Goal: Task Accomplishment & Management: Manage account settings

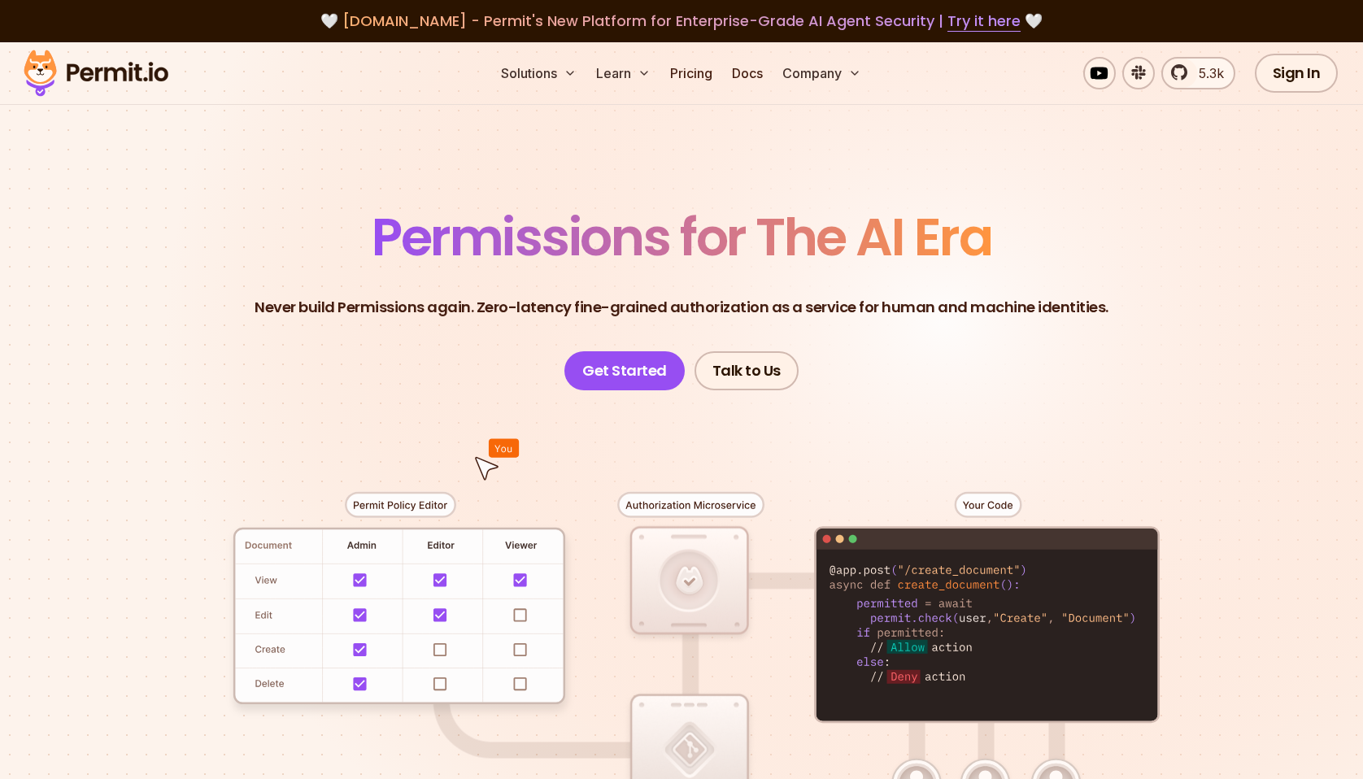
scroll to position [11, 0]
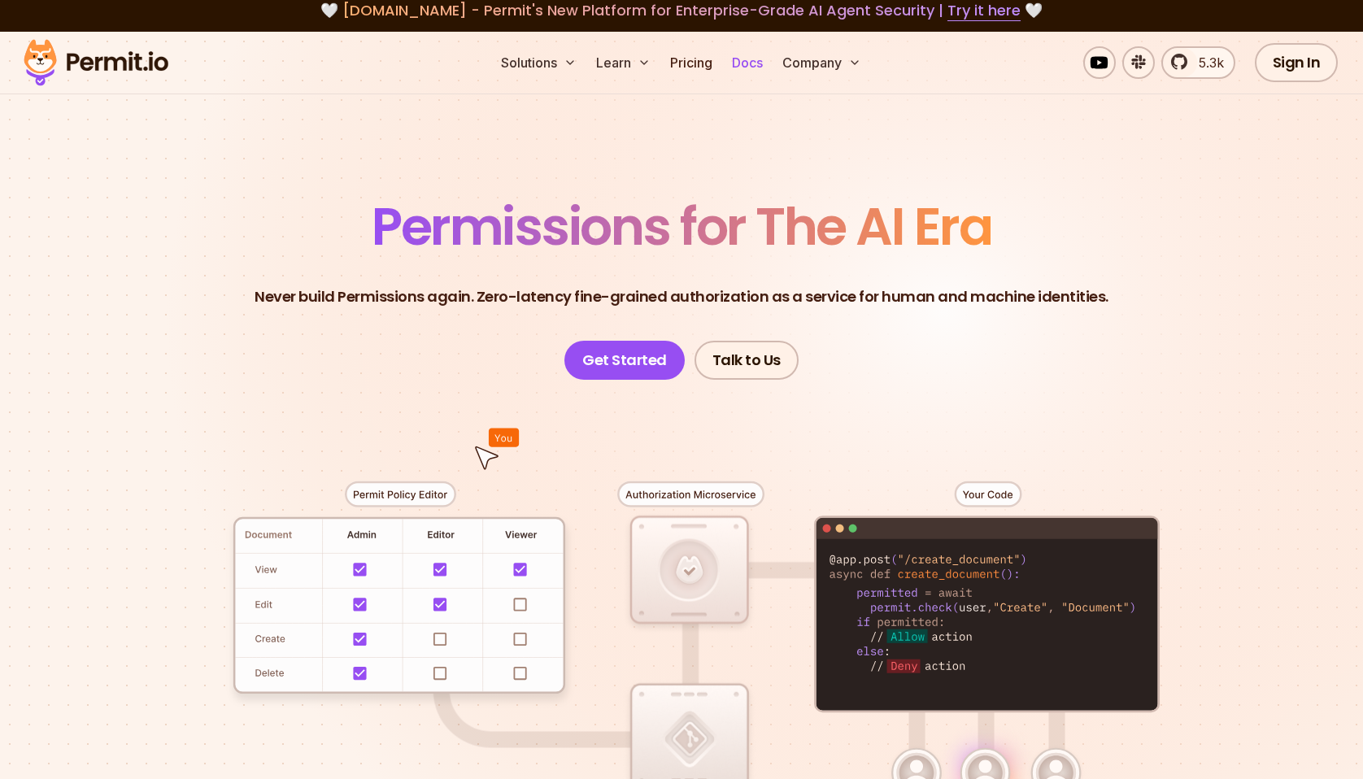
click at [744, 68] on link "Docs" at bounding box center [747, 62] width 44 height 33
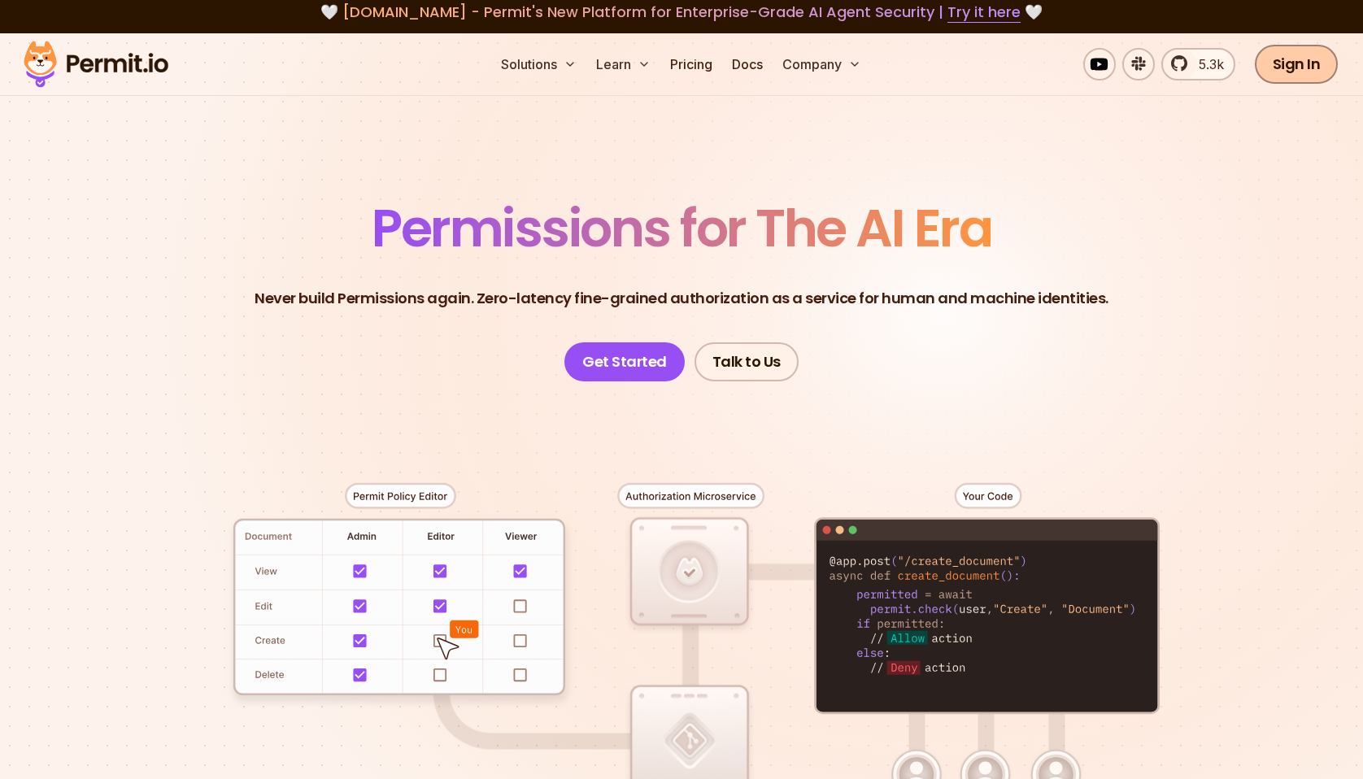
click at [1280, 62] on link "Sign In" at bounding box center [1296, 64] width 84 height 39
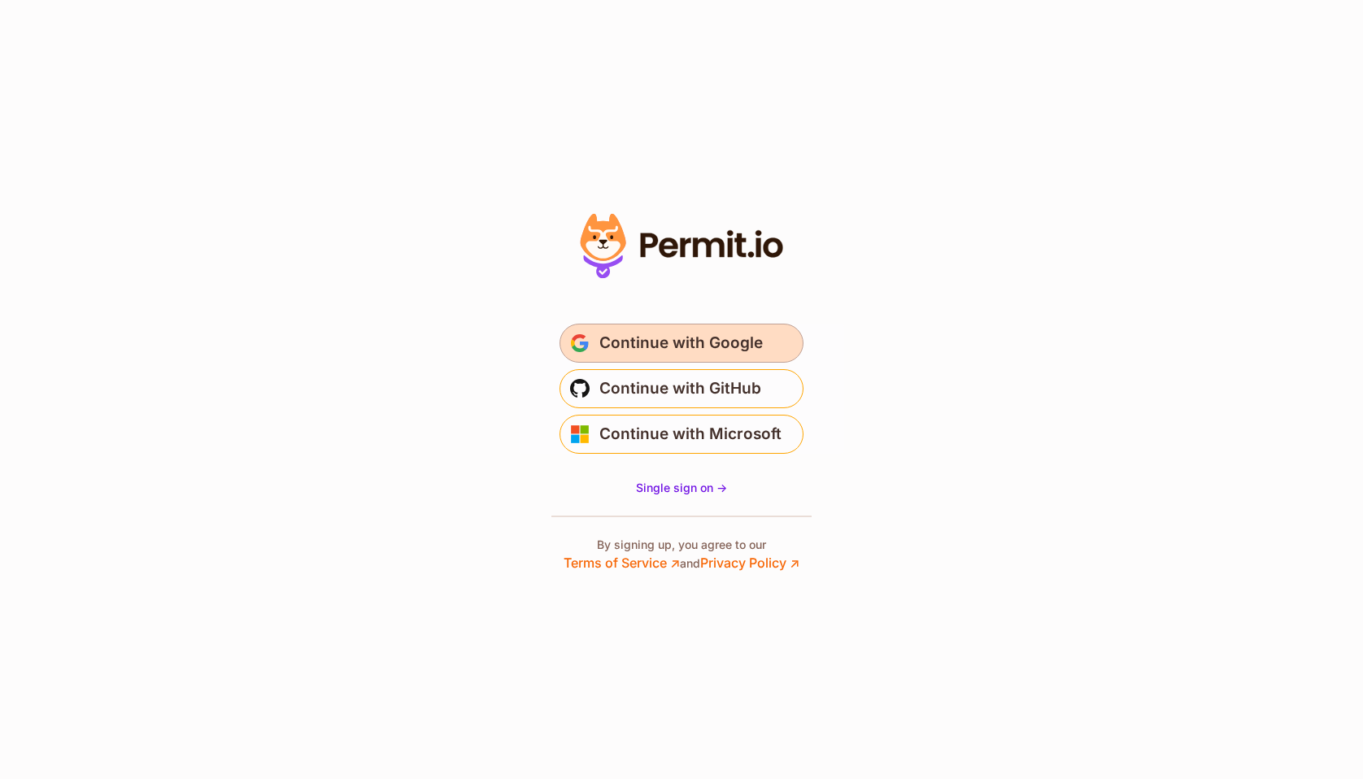
click at [709, 346] on span "Continue with Google" at bounding box center [680, 343] width 163 height 26
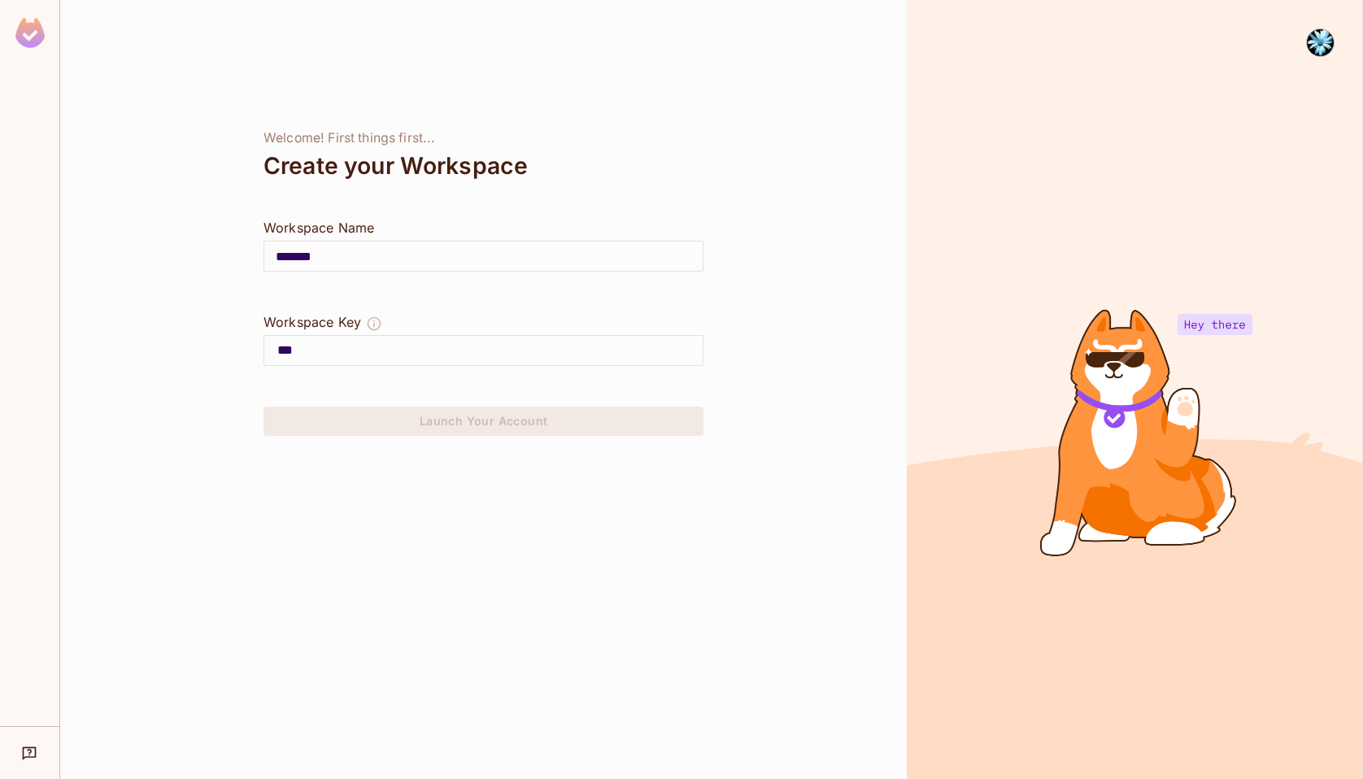
click at [1321, 40] on img at bounding box center [1320, 42] width 27 height 27
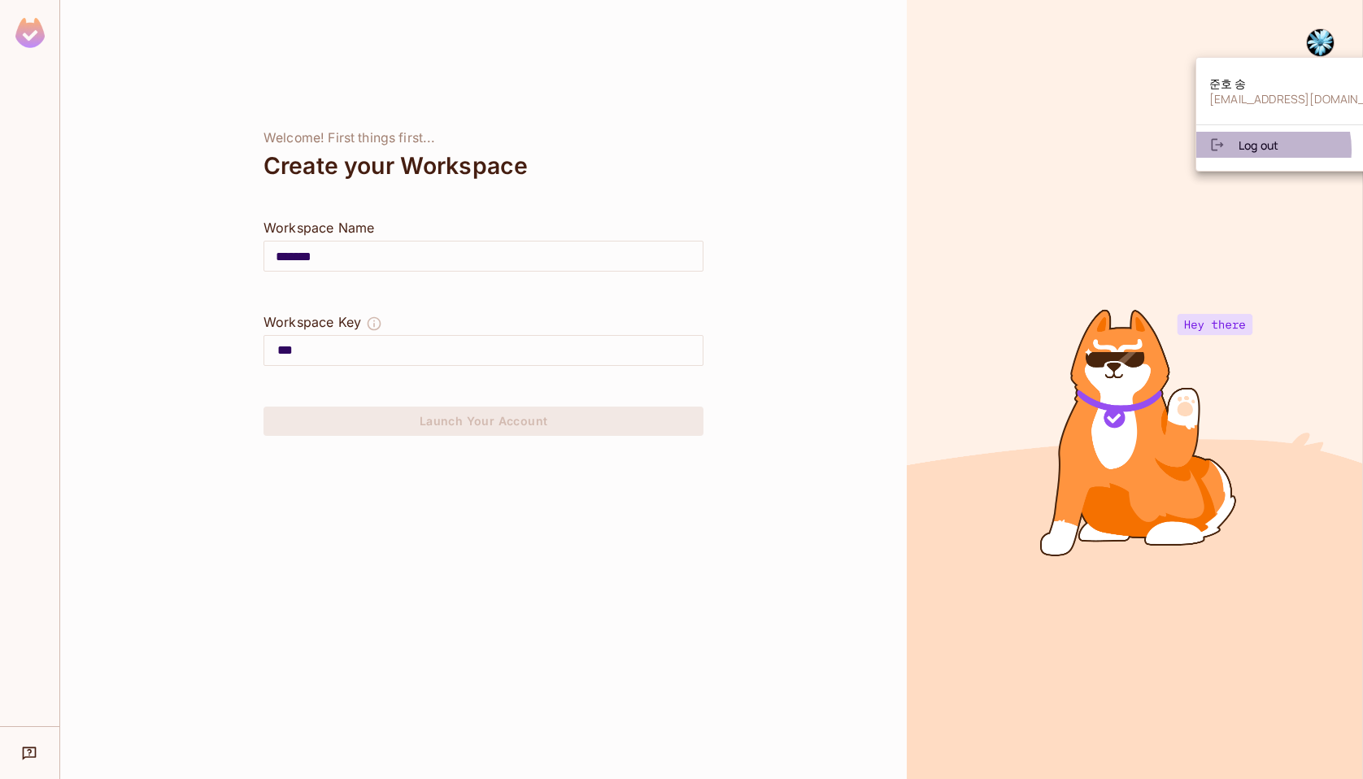
click at [1253, 150] on span "Log out" at bounding box center [1258, 144] width 40 height 15
